Goal: Task Accomplishment & Management: Use online tool/utility

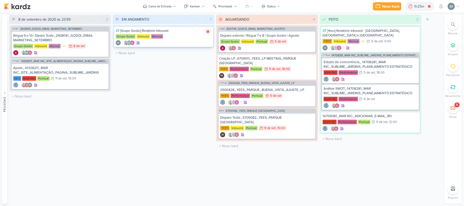
click at [160, 37] on div "Mensal" at bounding box center [157, 36] width 12 height 5
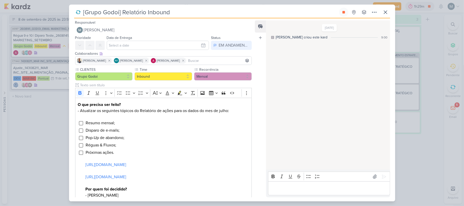
click at [237, 186] on p "Editor editing area: main" at bounding box center [329, 189] width 116 height 6
click at [237, 11] on icon at bounding box center [386, 12] width 6 height 6
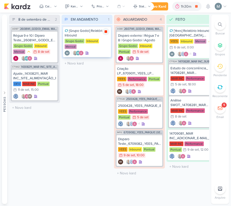
click at [107, 32] on icon at bounding box center [106, 31] width 3 height 3
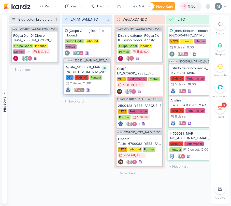
click at [107, 70] on icon at bounding box center [105, 68] width 4 height 4
click at [84, 51] on div "AG" at bounding box center [77, 52] width 24 height 5
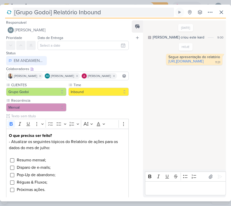
click at [70, 8] on input "[Grupo Godoi] Relatório Inbound" at bounding box center [94, 12] width 162 height 9
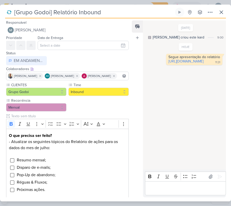
click at [70, 8] on input "[Grupo Godoi] Relatório Inbound" at bounding box center [94, 12] width 162 height 9
click at [172, 58] on div "Segue apresentação do relatório" at bounding box center [195, 57] width 52 height 4
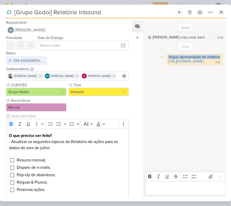
copy div "Segue apresentação do relatório"
click at [225, 14] on icon at bounding box center [222, 12] width 6 height 6
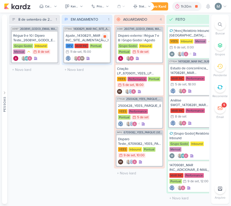
click at [83, 36] on div "Ajuste_14308211_MAR INC_SITE_ALIMENTAÇÃO_PAGINA_SUBLIME_JARDINS" at bounding box center [87, 37] width 43 height 9
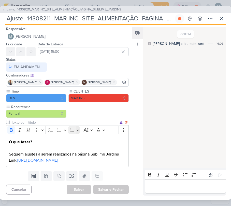
scroll to position [10, 0]
drag, startPoint x: 62, startPoint y: 153, endPoint x: 148, endPoint y: 29, distance: 151.0
click at [58, 158] on link "[URL][DOMAIN_NAME]" at bounding box center [37, 160] width 41 height 5
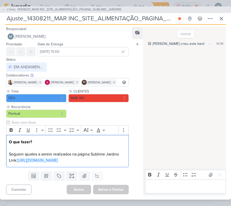
click at [179, 195] on div "Rich Text Editor Bold Italic Underline Strikethrough Bulleted List Numbered Lis…" at bounding box center [184, 182] width 83 height 28
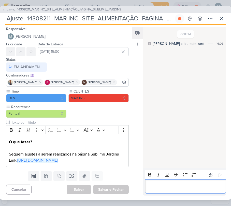
click at [174, 193] on div "Editor editing area: main" at bounding box center [185, 186] width 81 height 14
click at [182, 19] on button at bounding box center [179, 18] width 9 height 9
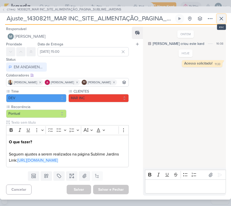
click at [220, 21] on button at bounding box center [221, 18] width 9 height 9
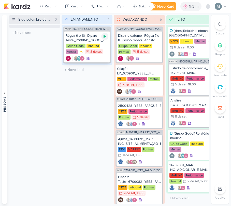
click at [107, 38] on icon at bounding box center [105, 36] width 4 height 4
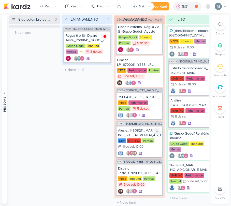
scroll to position [13, 0]
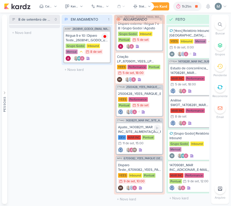
click at [138, 142] on div ", 15:00" at bounding box center [138, 143] width 9 height 3
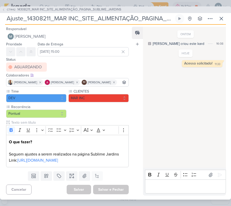
click at [153, 185] on p "Editor editing area: main" at bounding box center [186, 186] width 76 height 6
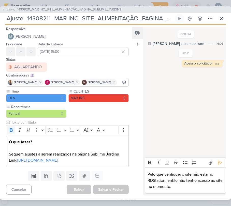
click at [191, 184] on p "Pelo que verifiquei o site não esta no RDStation, então não tenho acesso ao sit…" at bounding box center [186, 180] width 76 height 18
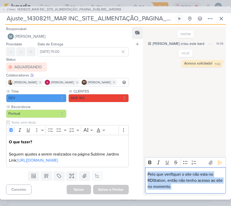
click at [191, 184] on p "Pelo que verifiquei o site não esta no RDStation, então não tenho acesso ao sit…" at bounding box center [186, 180] width 76 height 18
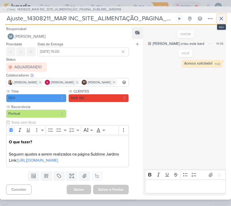
click at [223, 16] on icon at bounding box center [222, 19] width 6 height 6
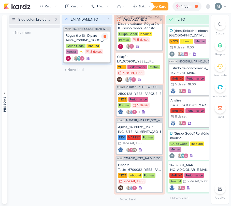
click at [85, 42] on div "Régua 9 e 10 | Diparo Teste_2608141_GODOI_EMAIL MARKETING_SETEMBRO" at bounding box center [87, 37] width 43 height 9
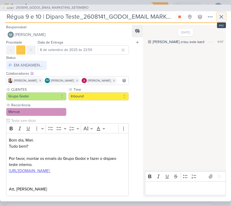
click at [221, 19] on icon at bounding box center [222, 17] width 6 height 6
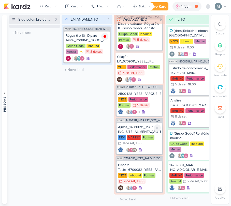
scroll to position [0, 0]
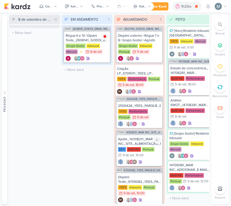
click at [142, 148] on div "Pontual" at bounding box center [148, 149] width 12 height 5
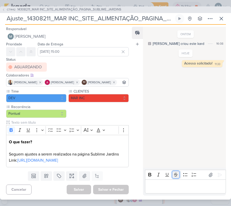
click at [173, 174] on button "Strikethrough" at bounding box center [176, 175] width 8 height 8
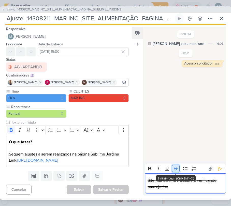
click at [176, 170] on icon "Editor toolbar" at bounding box center [176, 168] width 5 height 5
click at [175, 190] on p "Site não esta no RDStation, verificando para ajuste." at bounding box center [186, 183] width 76 height 12
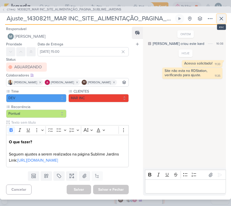
click at [223, 16] on icon at bounding box center [222, 19] width 6 height 6
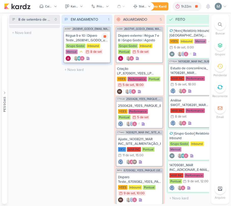
click at [77, 38] on div "Régua 9 e 10 | Diparo Teste_2608141_GODOI_EMAIL MARKETING_SETEMBRO" at bounding box center [87, 37] width 43 height 9
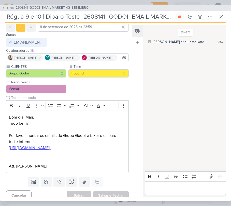
scroll to position [41, 0]
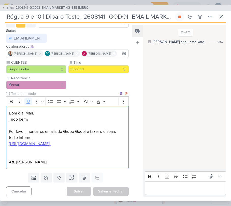
click at [50, 141] on u "[URL][DOMAIN_NAME]" at bounding box center [29, 143] width 41 height 5
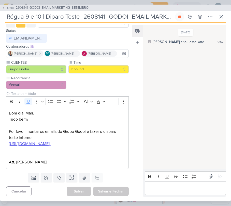
click at [157, 144] on div "[DATE] [PERSON_NAME] criou este kard 9:57" at bounding box center [184, 97] width 83 height 144
click at [226, 20] on div "AG187 2608141_GODOI_EMAIL MARKETING_SETEMBRO Régua 9 e 10 | Diparo Teste_260814…" at bounding box center [115, 103] width 231 height 197
click at [222, 19] on icon at bounding box center [222, 17] width 6 height 6
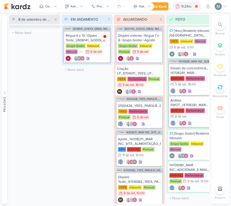
click at [220, 27] on div at bounding box center [220, 24] width 11 height 11
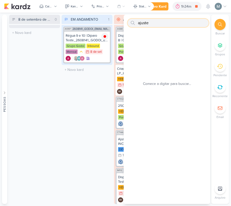
type input "ajuste"
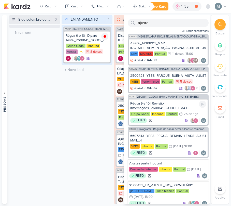
click at [157, 105] on div "Régua 9 e 10 | Revisão informações_2608141_GODOI_EMAIL MARKETING_SETEMBRO" at bounding box center [168, 105] width 76 height 9
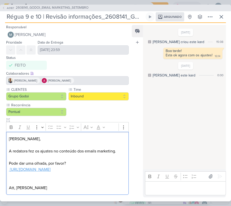
click at [39, 172] on u "[URL][DOMAIN_NAME]" at bounding box center [30, 169] width 41 height 5
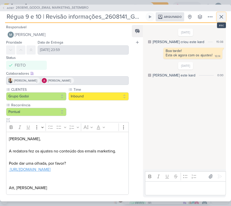
click at [218, 15] on button at bounding box center [221, 16] width 9 height 9
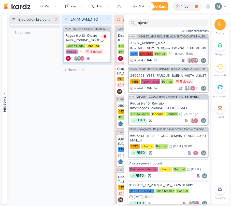
click at [102, 109] on div "EM ANDAMENTO 1 Mover Para Esquerda Mover Para Direita [GEOGRAPHIC_DATA] AG187 2…" at bounding box center [87, 109] width 51 height 189
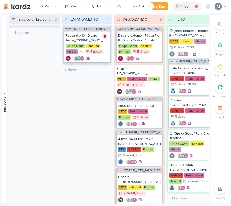
click at [90, 52] on div "8 de set" at bounding box center [95, 51] width 11 height 3
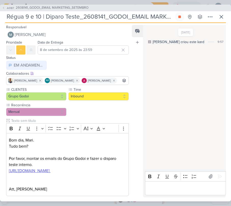
click at [187, 192] on div "Editor editing area: main" at bounding box center [185, 188] width 81 height 14
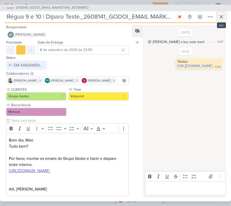
click at [221, 19] on icon at bounding box center [222, 17] width 6 height 6
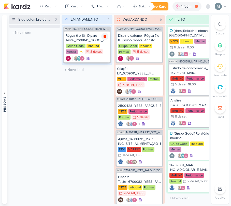
click at [107, 37] on div at bounding box center [104, 36] width 7 height 7
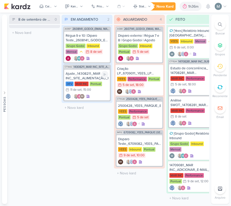
click at [106, 71] on div at bounding box center [104, 74] width 7 height 7
click at [102, 89] on div "DEV MAR INC Pontual 11/9 [DATE] 15:00" at bounding box center [87, 87] width 43 height 11
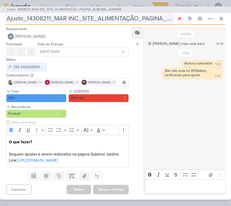
click at [84, 21] on input "Ajuste_14308211_MAR INC_SITE_ALIMENTAÇÃO_PAGINA_SUBLIME_JARDINS" at bounding box center [89, 18] width 169 height 9
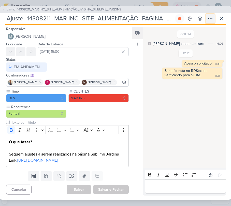
click at [208, 16] on icon at bounding box center [210, 19] width 6 height 6
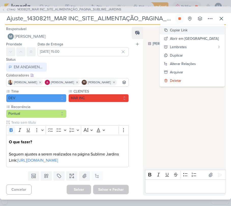
click at [188, 31] on div "Copiar Link" at bounding box center [179, 30] width 18 height 5
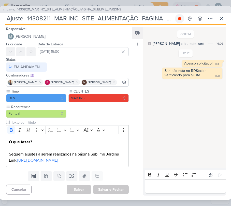
click at [180, 17] on icon at bounding box center [180, 18] width 3 height 3
click at [187, 191] on div "Editor editing area: main" at bounding box center [185, 186] width 81 height 14
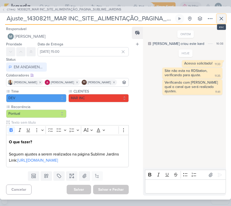
click at [217, 16] on button at bounding box center [221, 18] width 9 height 9
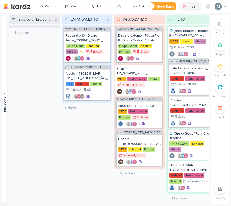
click at [89, 67] on span "14308211_MAR INC_SITE_ALIMENTAÇÃO_PAGINA_SUBLIME_JARDINS" at bounding box center [92, 66] width 36 height 3
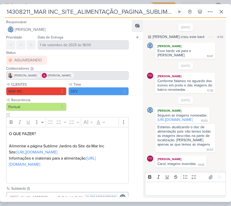
scroll to position [206, 0]
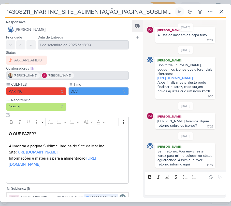
click at [164, 63] on div "Boa tarde [PERSON_NAME], seguem os ícones dos diferenciais alterados:" at bounding box center [186, 69] width 56 height 13
click at [176, 76] on link "[URL][DOMAIN_NAME]" at bounding box center [175, 78] width 35 height 4
click at [218, 15] on button at bounding box center [221, 11] width 9 height 9
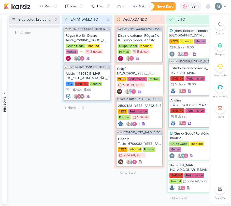
click at [97, 67] on span "14308211_MAR INC_SITE_ALIMENTAÇÃO_PAGINA_SUBLIME_JARDINS" at bounding box center [92, 66] width 36 height 3
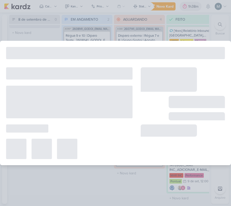
click at [99, 13] on div at bounding box center [115, 103] width 231 height 206
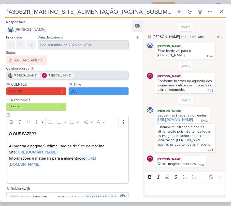
click at [103, 184] on div "O QUE FAZER? Alimentar a página Sublime Jardins do Site da Mar Inc Site: [URL][…" at bounding box center [67, 155] width 123 height 57
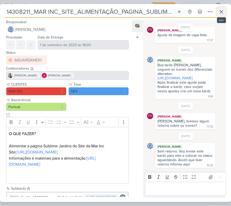
click at [224, 9] on icon at bounding box center [222, 12] width 6 height 6
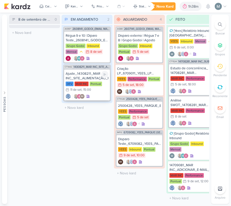
click at [89, 85] on div "DEV MAR INC Pontual 11/9 [DATE] 15:00" at bounding box center [87, 87] width 43 height 11
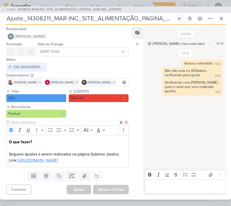
click at [58, 163] on link "[URL][DOMAIN_NAME]" at bounding box center [37, 160] width 41 height 5
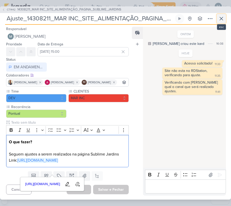
click at [219, 16] on icon at bounding box center [222, 19] width 6 height 6
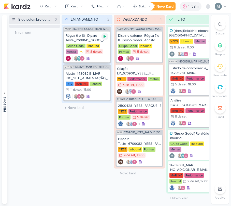
click at [106, 35] on icon at bounding box center [105, 36] width 4 height 4
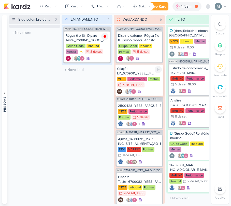
click at [130, 69] on div "Criação LP_6709011_YEES_LP MEETING_PARQUE [GEOGRAPHIC_DATA]" at bounding box center [139, 71] width 45 height 9
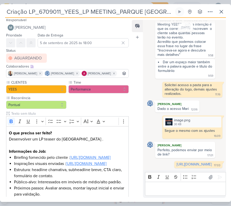
scroll to position [0, 0]
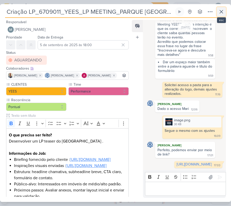
click at [221, 9] on icon at bounding box center [222, 12] width 6 height 6
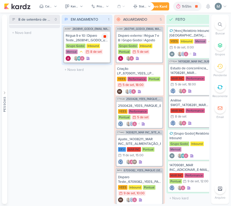
click at [106, 36] on icon at bounding box center [105, 36] width 3 height 3
click at [138, 79] on div "Performance" at bounding box center [137, 79] width 19 height 5
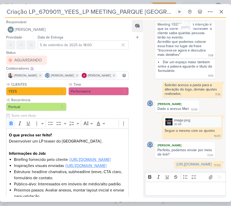
click at [185, 190] on p "Editor editing area: main" at bounding box center [186, 189] width 76 height 6
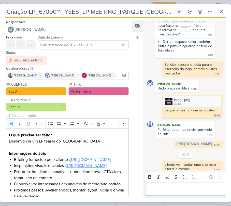
scroll to position [342, 0]
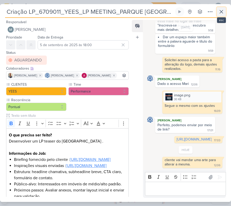
click at [223, 11] on icon at bounding box center [222, 12] width 6 height 6
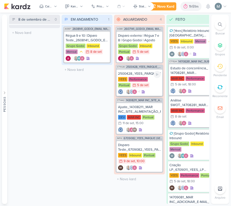
click at [147, 75] on div "2500428_YEES_PARQUE_BUENA_VISTA_AJUSTE_LP" at bounding box center [139, 73] width 43 height 5
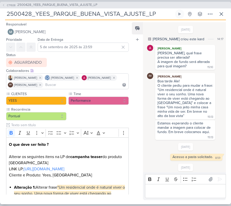
scroll to position [29, 0]
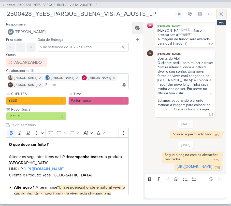
click at [222, 12] on icon at bounding box center [222, 14] width 6 height 6
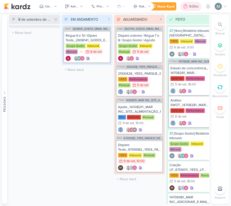
click at [193, 10] on div "1h51m" at bounding box center [191, 6] width 21 height 9
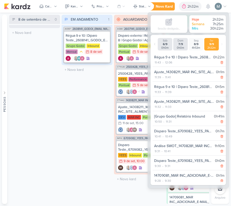
scroll to position [0, 0]
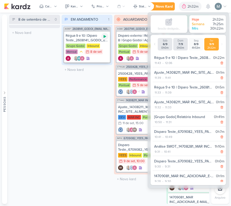
click at [103, 35] on icon at bounding box center [105, 36] width 4 height 4
click at [168, 66] on div "Régua 9 e 10 | Diparo Teste_2608141_GODOI_EMAIL MARKETING_SETEMBRO 0h22m 11:43 …" at bounding box center [189, 61] width 73 height 14
click at [165, 64] on div "12:06" at bounding box center [169, 63] width 8 height 5
select select "12"
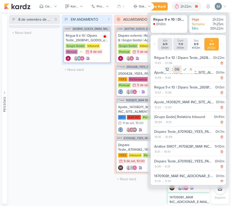
click at [178, 70] on select "00 01 02 03 04 05 06 07 08 09 10 11 12 13 14 15 16 17 18 19 20 21 22 23 24 25 2…" at bounding box center [177, 69] width 7 height 6
click at [174, 66] on select "00 01 02 03 04 05 06 07 08 09 10 11 12 13 14 15 16 17 18 19 20 21 22 23 24 25 2…" at bounding box center [177, 69] width 7 height 6
click at [185, 70] on icon at bounding box center [185, 69] width 6 height 6
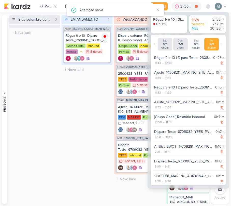
click at [167, 65] on div "12:10" at bounding box center [168, 63] width 7 height 5
click at [176, 72] on select "00 01 02 03 04 05 06 07 08 09 10 11 12 13 14 15 16 17 18 19 20 21 22 23 24 25 2…" at bounding box center [177, 69] width 7 height 6
click at [174, 66] on select "00 01 02 03 04 05 06 07 08 09 10 11 12 13 14 15 16 17 18 19 20 21 22 23 24 25 2…" at bounding box center [177, 69] width 7 height 6
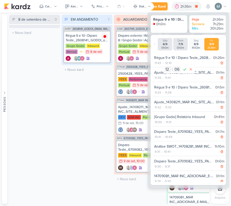
click at [92, 122] on div "EM ANDAMENTO 1 Mover Para Esquerda Mover Para Direita [GEOGRAPHIC_DATA] AG187 2…" at bounding box center [87, 109] width 51 height 189
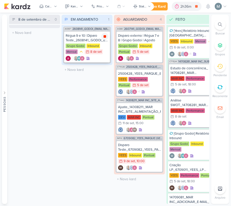
click at [104, 38] on icon at bounding box center [105, 36] width 4 height 4
click at [188, 5] on div "2h36m" at bounding box center [194, 6] width 12 height 5
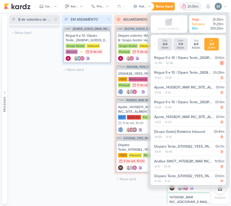
click at [221, 63] on icon at bounding box center [222, 63] width 4 height 4
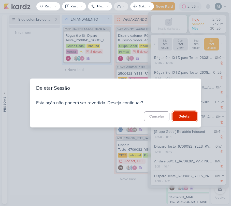
click at [185, 120] on button "Deletar" at bounding box center [185, 116] width 24 height 10
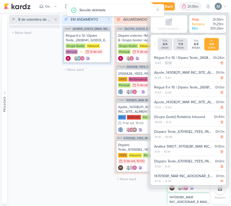
click at [167, 64] on div "12:10" at bounding box center [168, 63] width 7 height 5
click at [177, 69] on select "00 01 02 03 04 05 06 07 08 09 10 11 12 13 14 15 16 17 18 19 20 21 22 23 24 25 2…" at bounding box center [177, 69] width 7 height 6
click at [174, 66] on select "00 01 02 03 04 05 06 07 08 09 10 11 12 13 14 15 16 17 18 19 20 21 22 23 24 25 2…" at bounding box center [177, 69] width 7 height 6
click at [186, 67] on icon at bounding box center [185, 69] width 6 height 6
click at [104, 36] on icon at bounding box center [105, 36] width 3 height 3
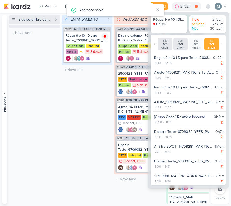
click at [159, 20] on div "Régua 9 e 10 | Diparo Teste_2608141_GODOI_EMAIL MARKETING_SETEMBRO" at bounding box center [169, 19] width 32 height 5
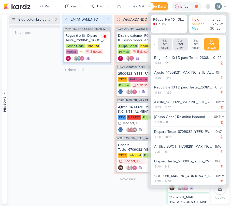
click at [119, 66] on span "CT1028" at bounding box center [121, 66] width 9 height 3
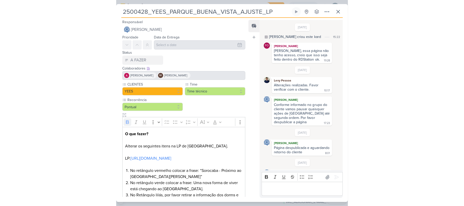
scroll to position [28, 0]
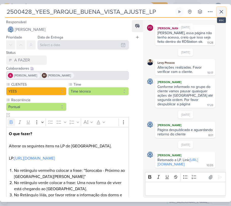
click at [218, 8] on button at bounding box center [221, 11] width 9 height 9
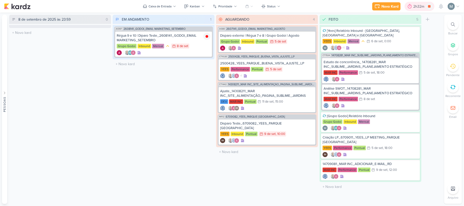
click at [237, 11] on div "2h32m" at bounding box center [420, 6] width 30 height 9
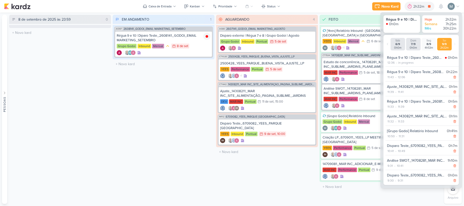
click at [237, 65] on div "Régua 9 e 10 | Diparo Teste_2608141_GODOI_EMAIL MARKETING_SETEMBRO 0h0m 12:36 -…" at bounding box center [422, 60] width 73 height 13
click at [237, 62] on div "12:36" at bounding box center [391, 62] width 8 height 5
click at [237, 68] on select "00 01 02 03 04 05 06 07 08 09 10 11 12 13 14 15 16 17 18 19 20 21 22 23 24 25 2…" at bounding box center [399, 69] width 7 height 6
select select "10"
click at [237, 66] on select "00 01 02 03 04 05 06 07 08 09 10 11 12 13 14 15 16 17 18 19 20 21 22 23 24 25 2…" at bounding box center [399, 69] width 7 height 6
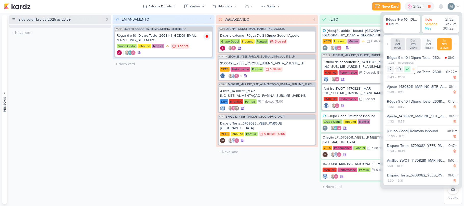
click at [237, 69] on icon at bounding box center [407, 69] width 6 height 6
